Goal: Transaction & Acquisition: Purchase product/service

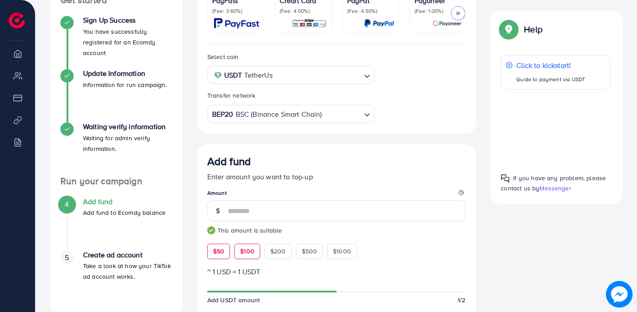
scroll to position [158, 0]
click at [221, 254] on span "$50" at bounding box center [218, 251] width 11 height 9
type input "**"
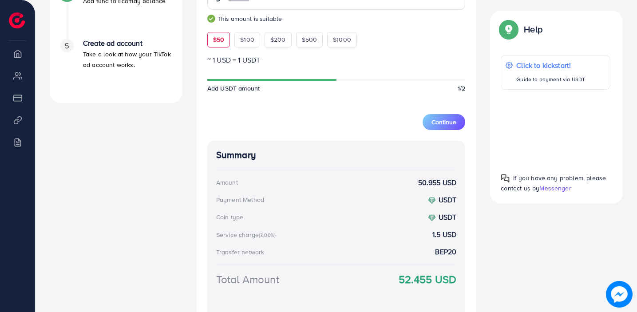
scroll to position [446, 0]
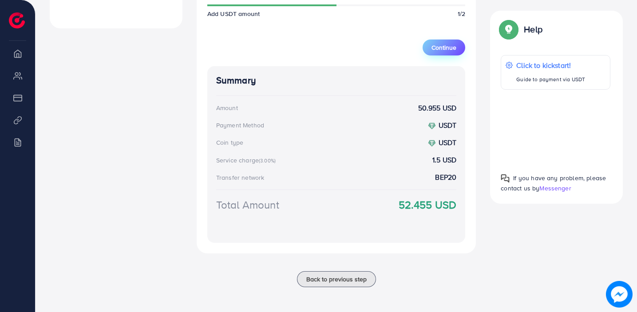
click at [448, 47] on span "Continue" at bounding box center [444, 47] width 25 height 9
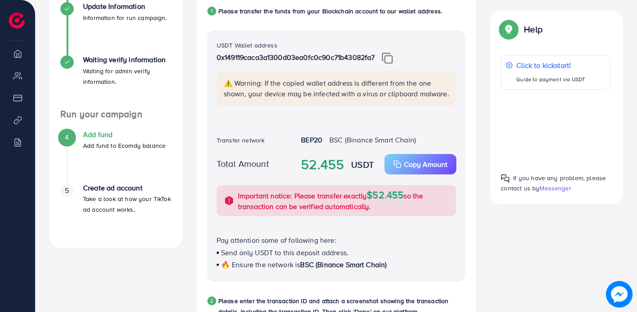
scroll to position [215, 0]
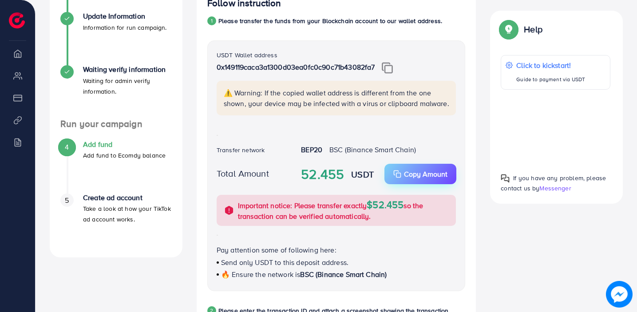
click at [400, 178] on rect "button" at bounding box center [398, 175] width 4 height 4
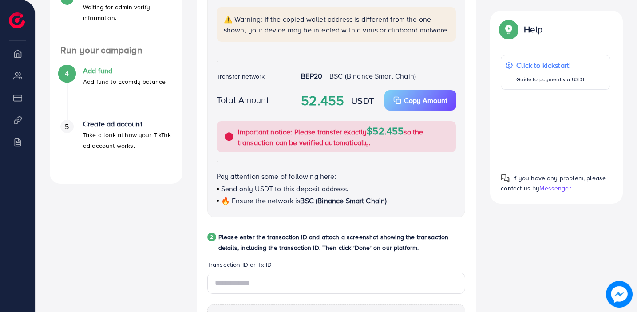
scroll to position [63, 0]
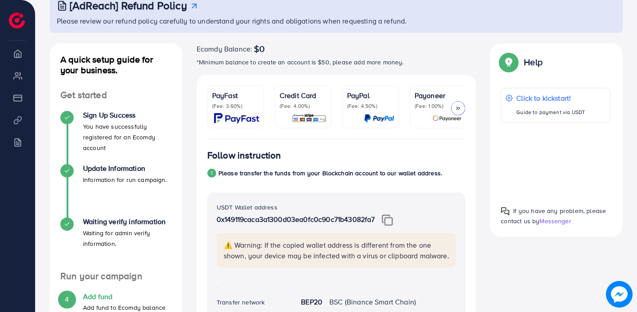
click at [389, 222] on img at bounding box center [387, 220] width 11 height 12
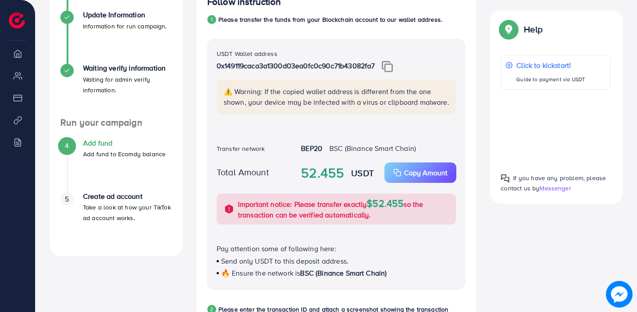
scroll to position [218, 0]
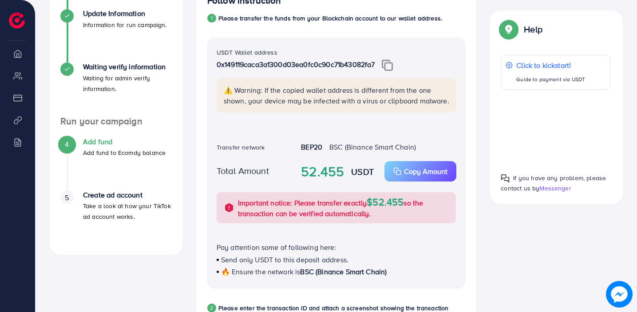
drag, startPoint x: 218, startPoint y: 149, endPoint x: 371, endPoint y: 141, distance: 153.0
click at [371, 141] on div "USDT Wallet address 0x149119caca3a1300d03ea0fc0c90c71b43082fa7 ⚠️ Warning: If t…" at bounding box center [336, 163] width 258 height 250
click at [217, 148] on label "Transfer network" at bounding box center [241, 147] width 48 height 9
click at [367, 151] on span "BSC (Binance Smart Chain)" at bounding box center [372, 147] width 87 height 10
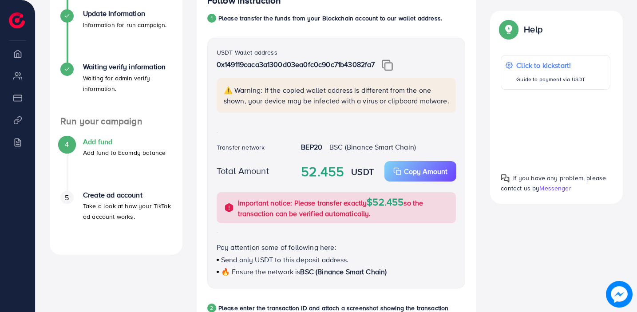
click at [367, 151] on span "BSC (Binance Smart Chain)" at bounding box center [372, 147] width 87 height 10
copy div "BEP20 BSC (Binance Smart Chain)"
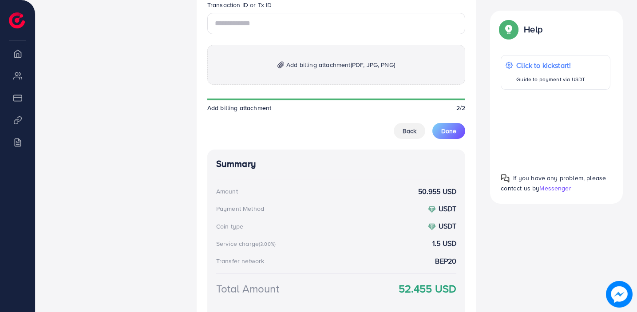
scroll to position [634, 0]
